Goal: Task Accomplishment & Management: Manage account settings

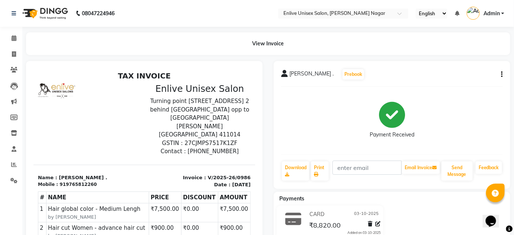
click at [292, 74] on span "sayali ." at bounding box center [311, 75] width 44 height 10
click at [274, 74] on div "sayali . Prebook Payment Received Download Print Email Invoice Send Message Fee…" at bounding box center [392, 125] width 236 height 128
click at [19, 181] on span at bounding box center [13, 181] width 13 height 9
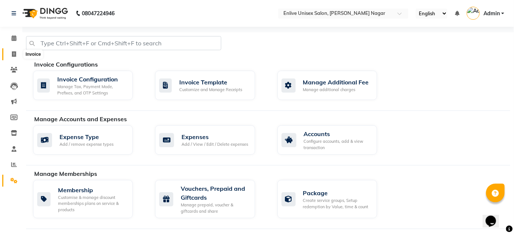
click at [19, 56] on span at bounding box center [13, 54] width 13 height 9
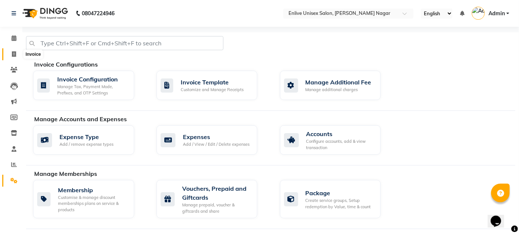
select select "145"
select select "service"
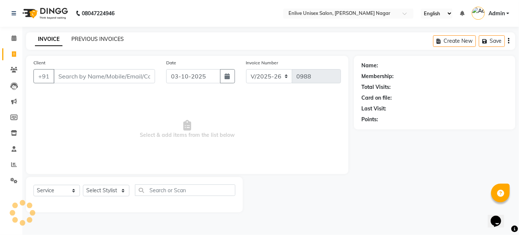
click at [113, 39] on link "PREVIOUS INVOICES" at bounding box center [97, 39] width 52 height 7
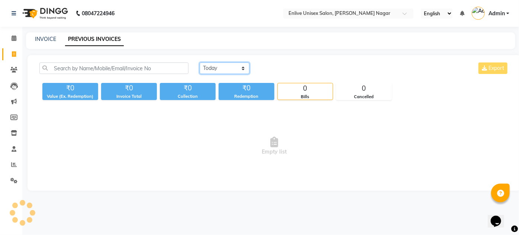
drag, startPoint x: 228, startPoint y: 64, endPoint x: 228, endPoint y: 73, distance: 9.3
click at [228, 64] on select "Today Yesterday Custom Range" at bounding box center [225, 68] width 50 height 12
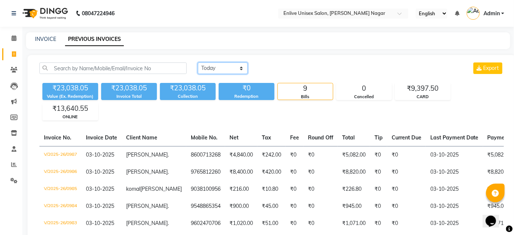
scroll to position [33, 0]
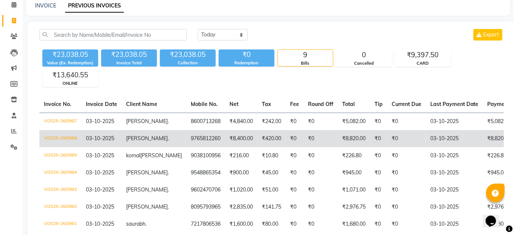
click at [195, 146] on td "9765812260" at bounding box center [205, 138] width 39 height 17
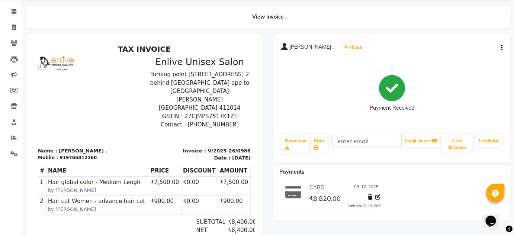
scroll to position [67, 0]
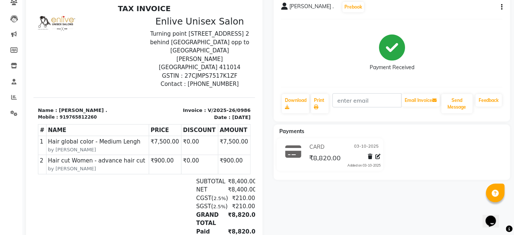
click at [295, 151] on icon at bounding box center [293, 152] width 16 height 14
click at [77, 114] on div "919765812260" at bounding box center [77, 117] width 37 height 7
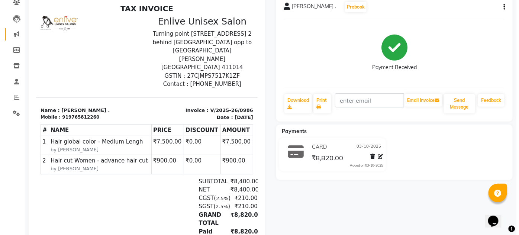
scroll to position [0, 0]
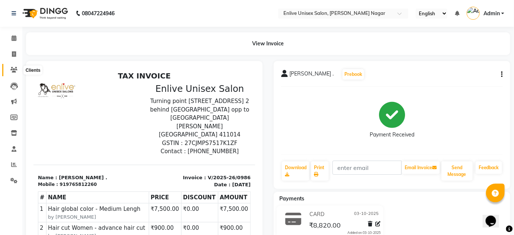
click at [13, 68] on icon at bounding box center [13, 70] width 7 height 6
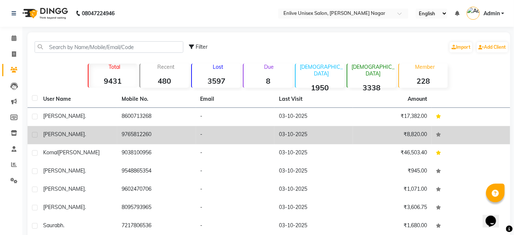
click at [85, 133] on span "." at bounding box center [85, 134] width 1 height 7
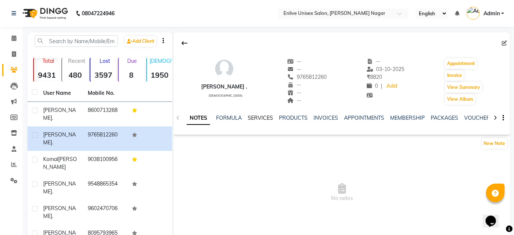
click at [250, 119] on link "SERVICES" at bounding box center [260, 118] width 25 height 7
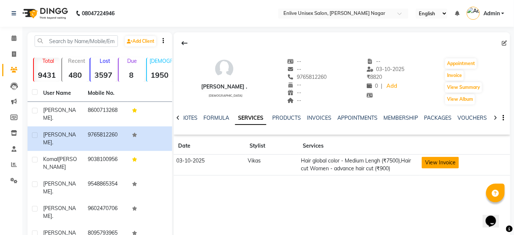
click at [448, 165] on button "View Invoice" at bounding box center [440, 163] width 37 height 12
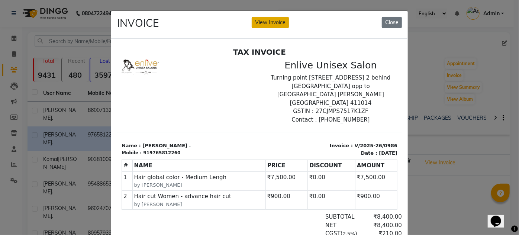
click at [259, 22] on button "View Invoice" at bounding box center [270, 23] width 37 height 12
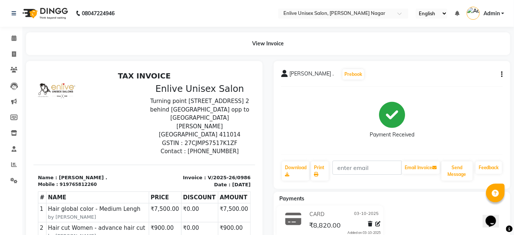
click at [501, 78] on div "sayali . Prebook" at bounding box center [392, 74] width 222 height 12
click at [500, 73] on button "button" at bounding box center [500, 75] width 4 height 8
click at [465, 83] on div "Edit Invoice" at bounding box center [464, 83] width 51 height 9
select select "service"
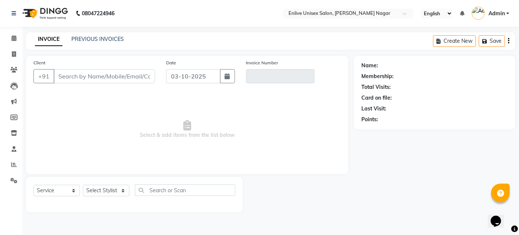
type input "9765812260"
type input "V/2025-26/0986"
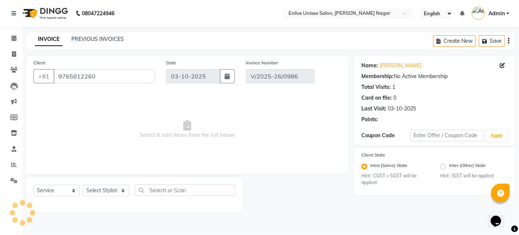
select select "select"
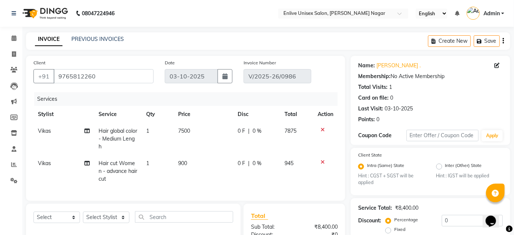
click at [249, 132] on span "|" at bounding box center [248, 131] width 1 height 8
select select "84498"
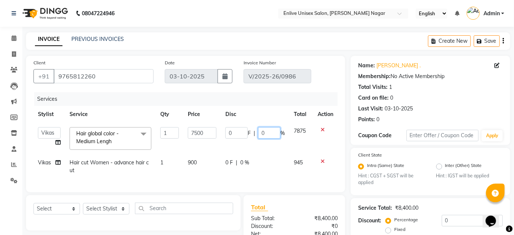
drag, startPoint x: 270, startPoint y: 133, endPoint x: 143, endPoint y: 139, distance: 126.6
click at [204, 134] on tr "Arti lohar Nitin Sir sameer sapna shahrukh Shubhangi Vikas Yasmeen Hair global …" at bounding box center [185, 139] width 304 height 32
type input "20"
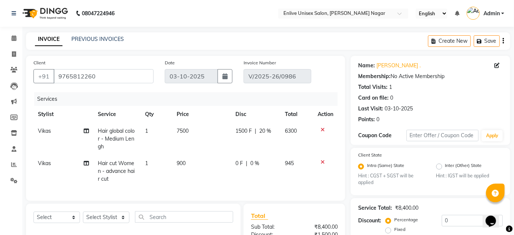
click at [243, 162] on div "0 F | 0 %" at bounding box center [255, 163] width 41 height 8
select select "84498"
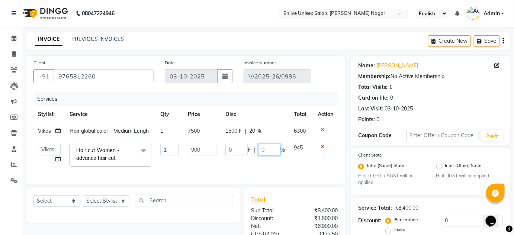
drag, startPoint x: 274, startPoint y: 149, endPoint x: 167, endPoint y: 174, distance: 109.8
click at [187, 172] on div "Services Stylist Service Qty Price Disc Total Action Vikas Hair global color - …" at bounding box center [185, 134] width 304 height 85
type input "100"
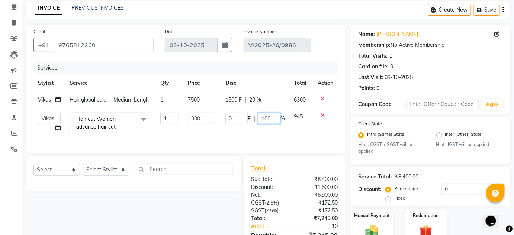
scroll to position [99, 0]
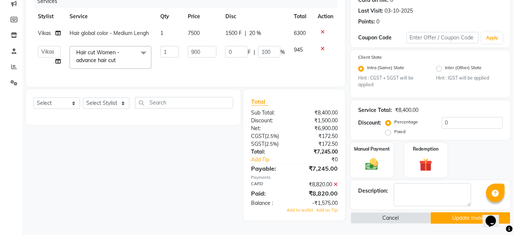
click at [336, 187] on div "Total Sub Total: ₹8,400.00 Discount: ₹1,500.00 Net: ₹6,900.00 CGST ( 2.5% ) ₹17…" at bounding box center [294, 155] width 87 height 116
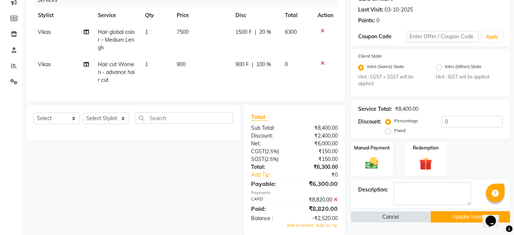
click at [336, 202] on icon at bounding box center [335, 199] width 4 height 5
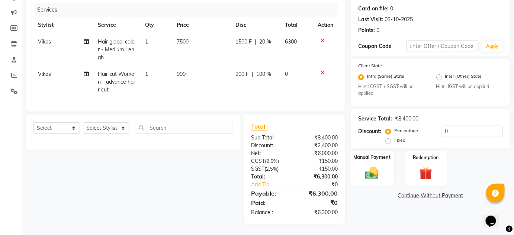
click at [369, 170] on img at bounding box center [372, 172] width 22 height 15
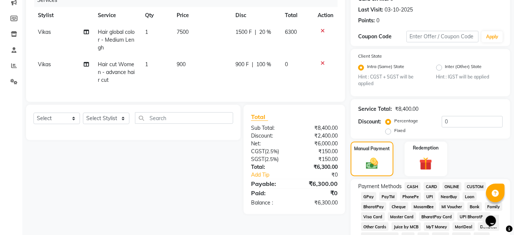
click at [429, 186] on span "CARD" at bounding box center [431, 186] width 16 height 9
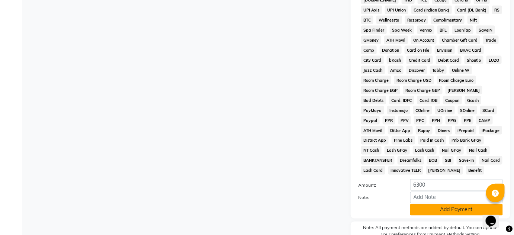
click at [427, 209] on button "Add Payment" at bounding box center [456, 210] width 93 height 12
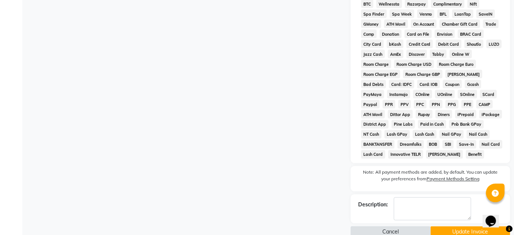
scroll to position [367, 0]
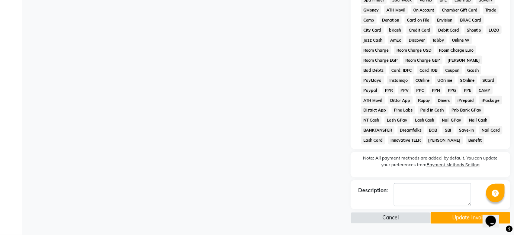
click at [468, 216] on button "Update Invoice" at bounding box center [471, 218] width 80 height 12
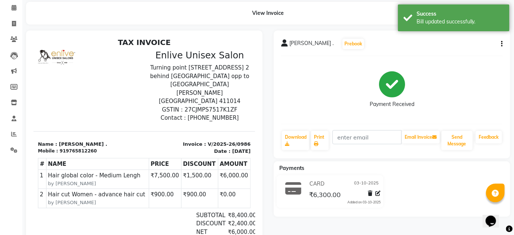
scroll to position [101, 0]
